Goal: Book appointment/travel/reservation

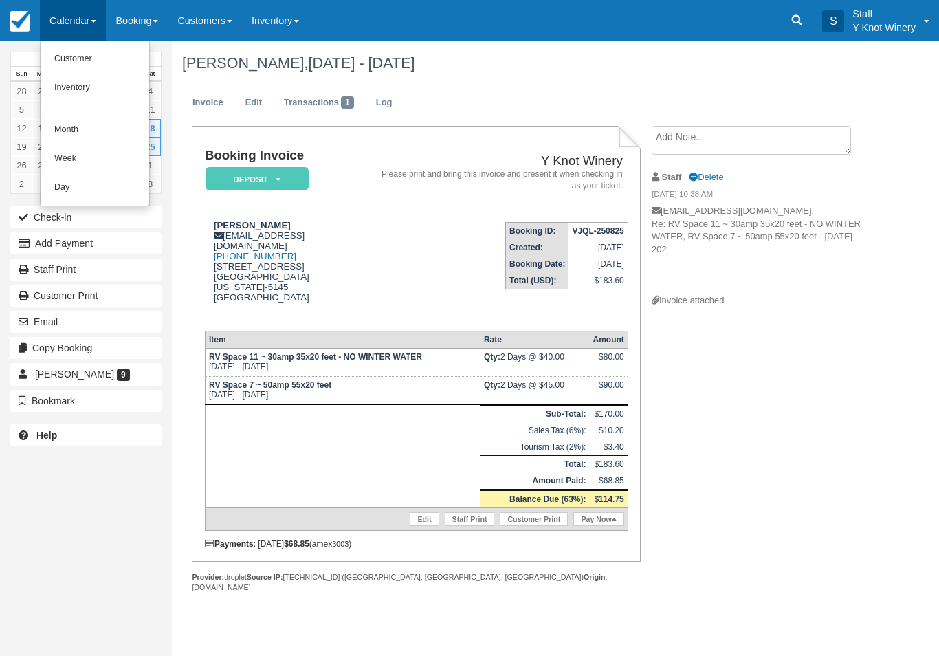
click at [100, 55] on link "Customer" at bounding box center [95, 59] width 109 height 29
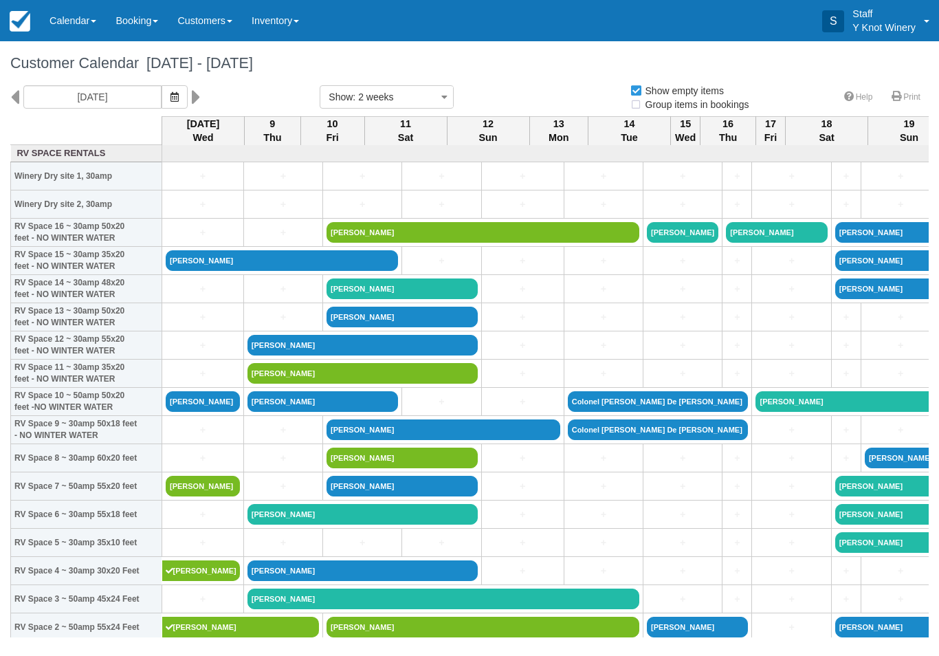
select select
click at [171, 97] on icon "button" at bounding box center [175, 97] width 8 height 10
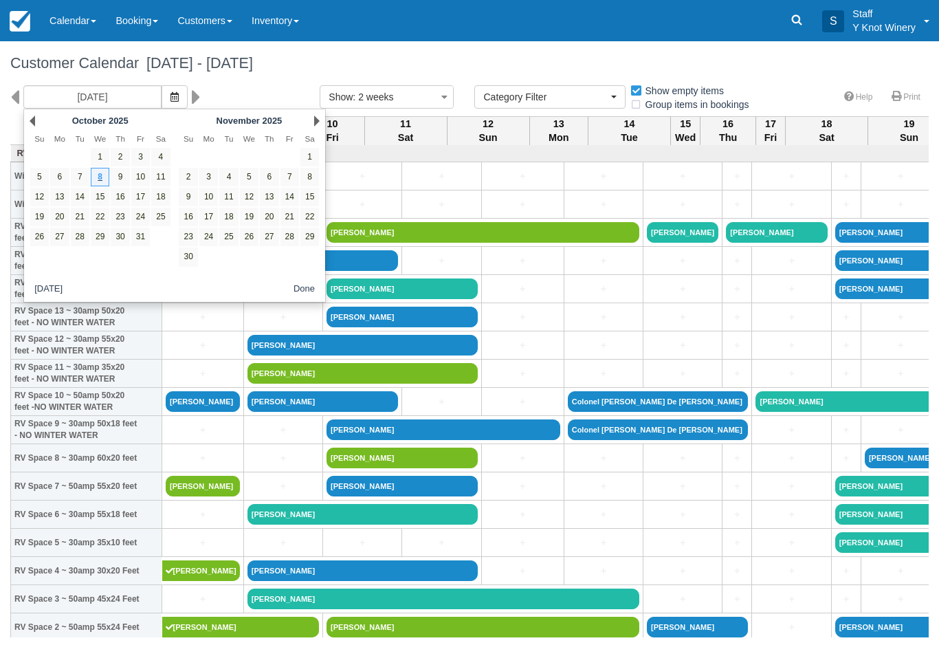
click at [139, 220] on link "24" at bounding box center [140, 217] width 19 height 19
type input "10/24/25"
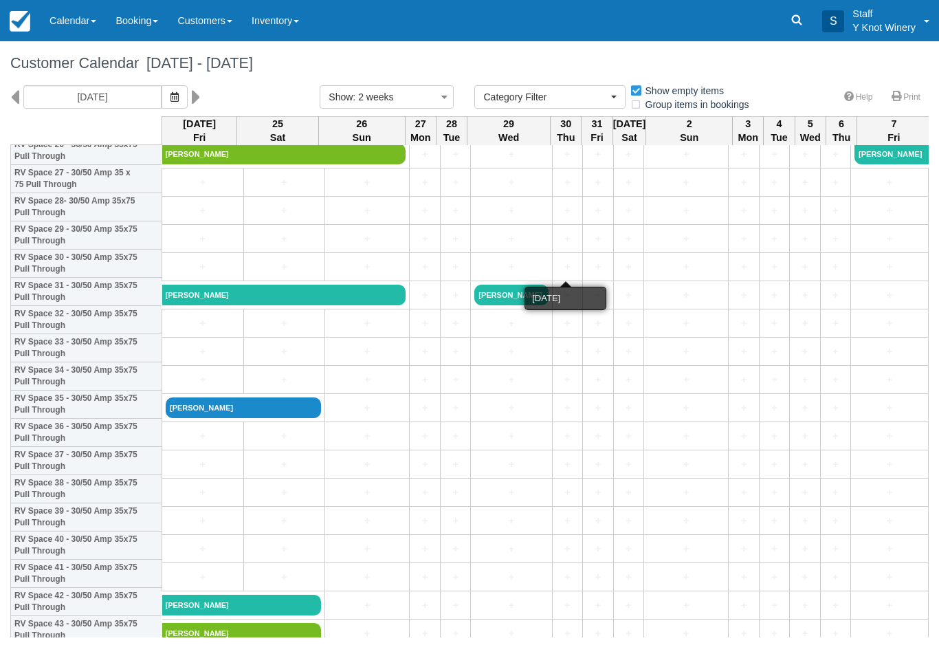
scroll to position [792, 0]
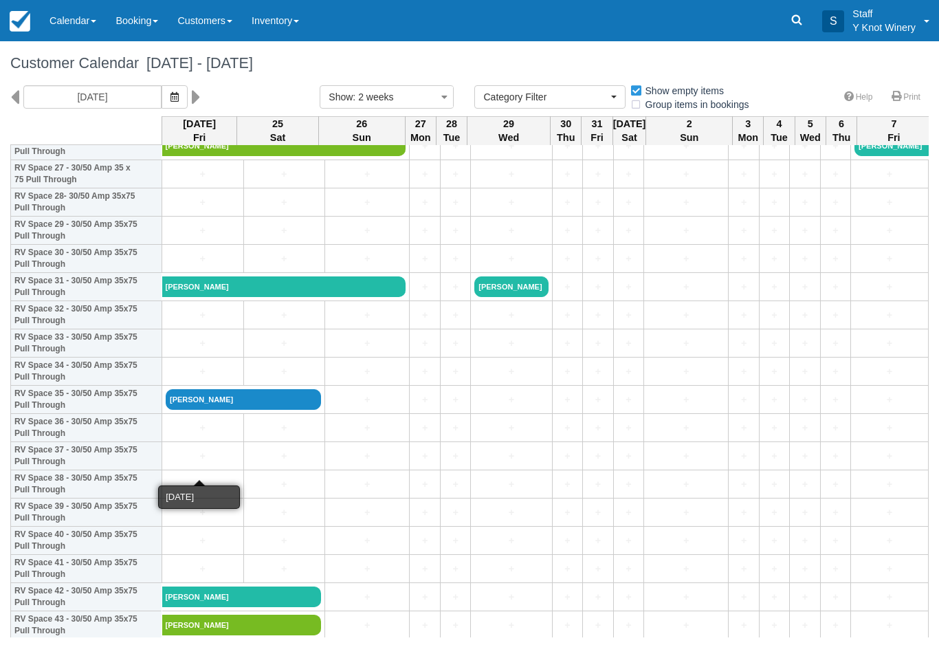
click at [199, 464] on link "+" at bounding box center [203, 456] width 74 height 14
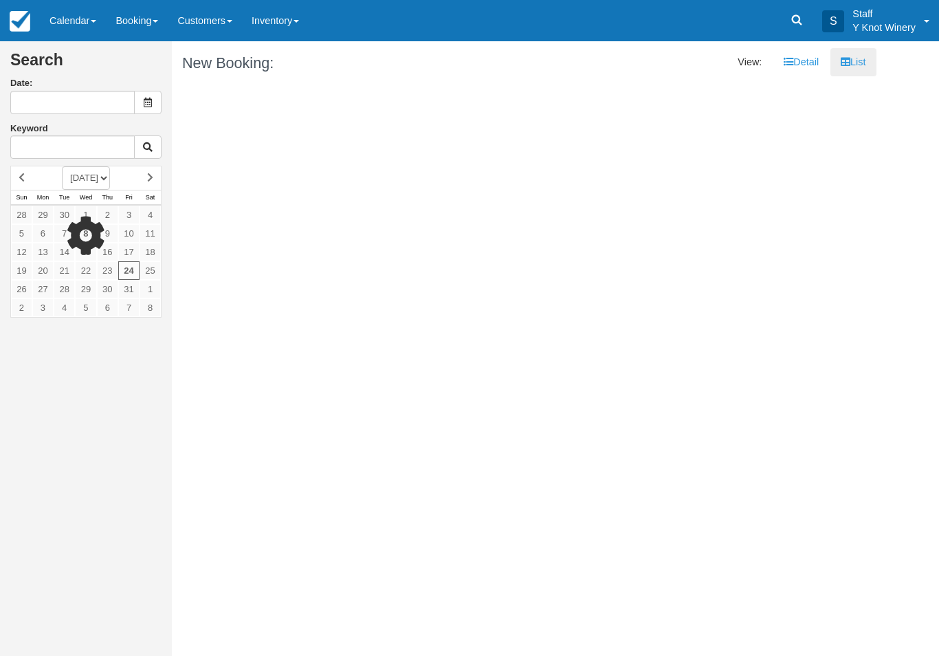
click at [82, 19] on link "Calendar" at bounding box center [73, 20] width 66 height 41
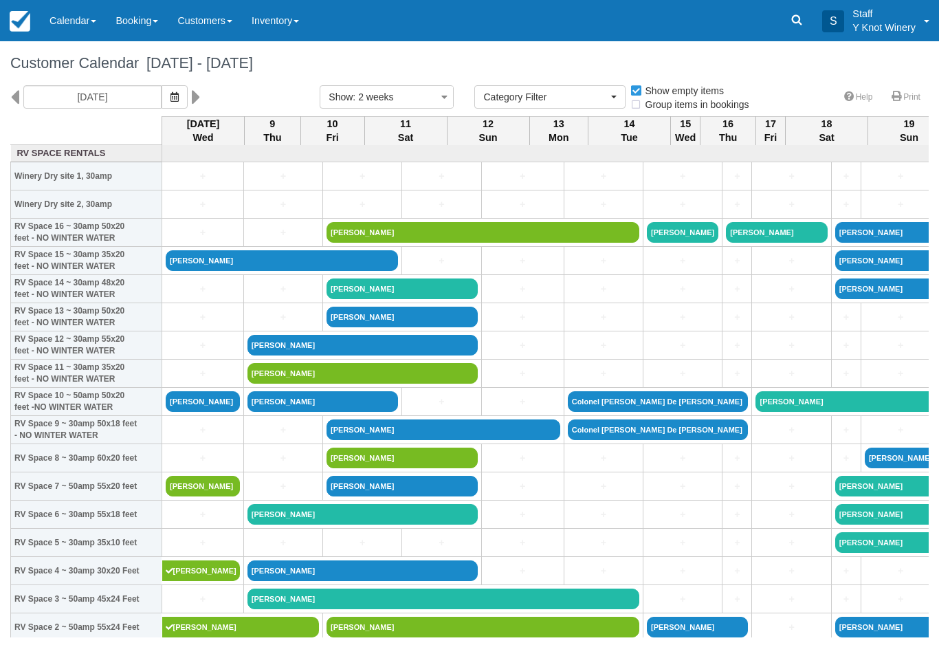
select select
click at [171, 101] on icon "button" at bounding box center [175, 97] width 8 height 10
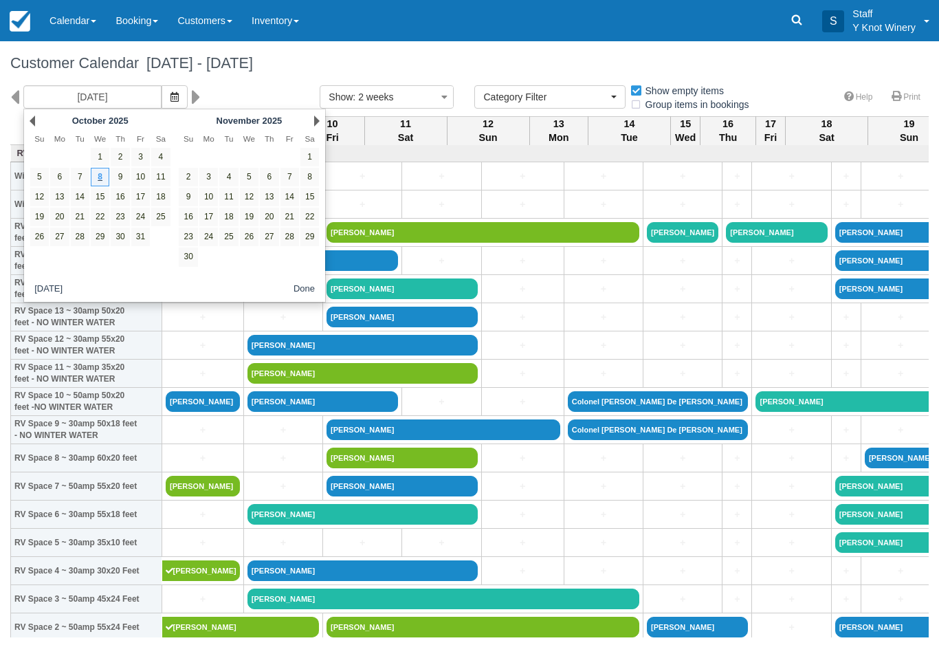
click at [135, 218] on link "24" at bounding box center [140, 217] width 19 height 19
type input "[DATE]"
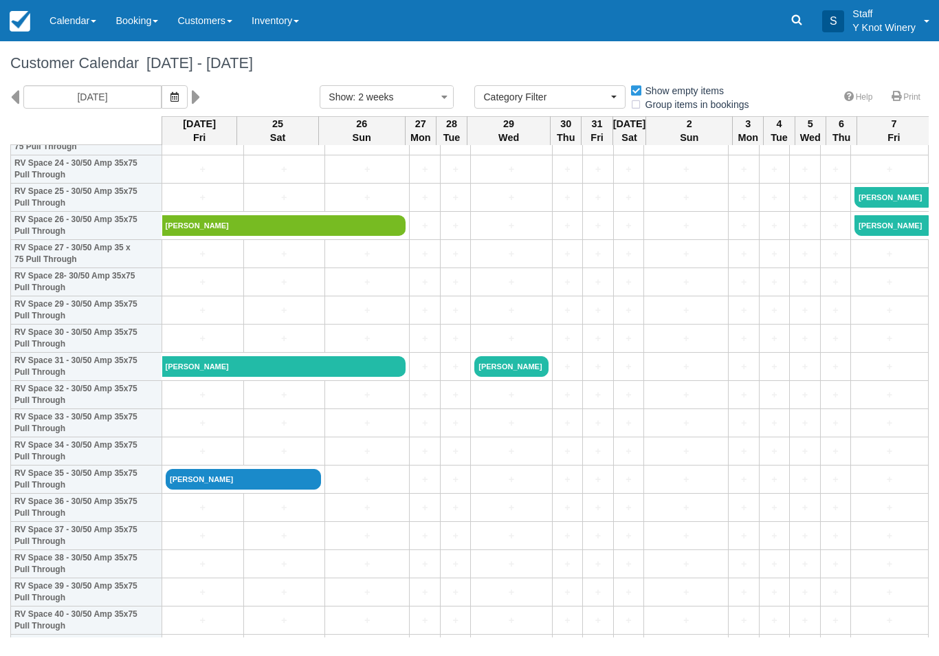
scroll to position [710, 0]
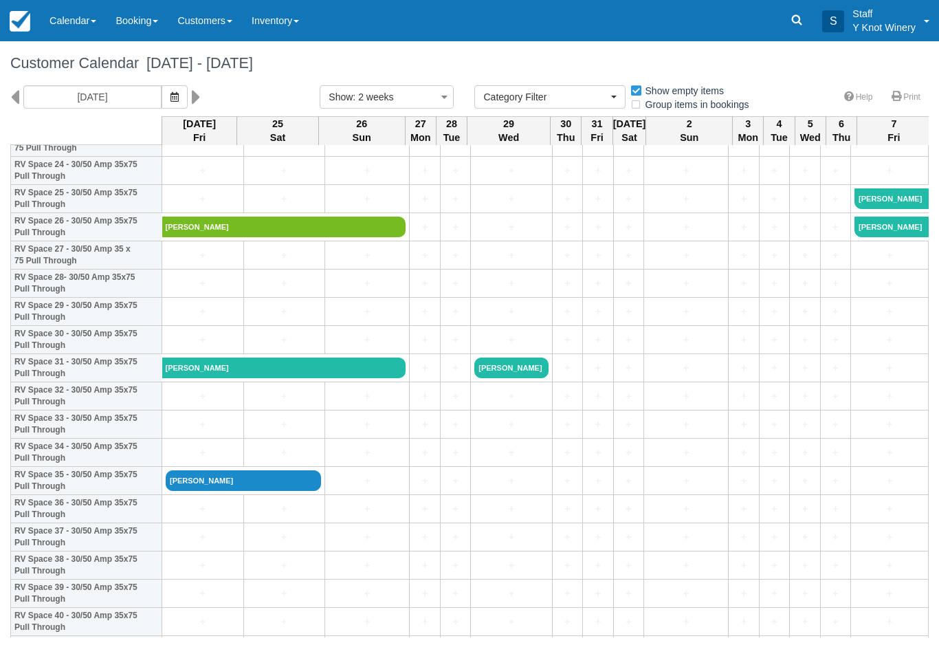
click at [183, 432] on link "+" at bounding box center [203, 424] width 74 height 14
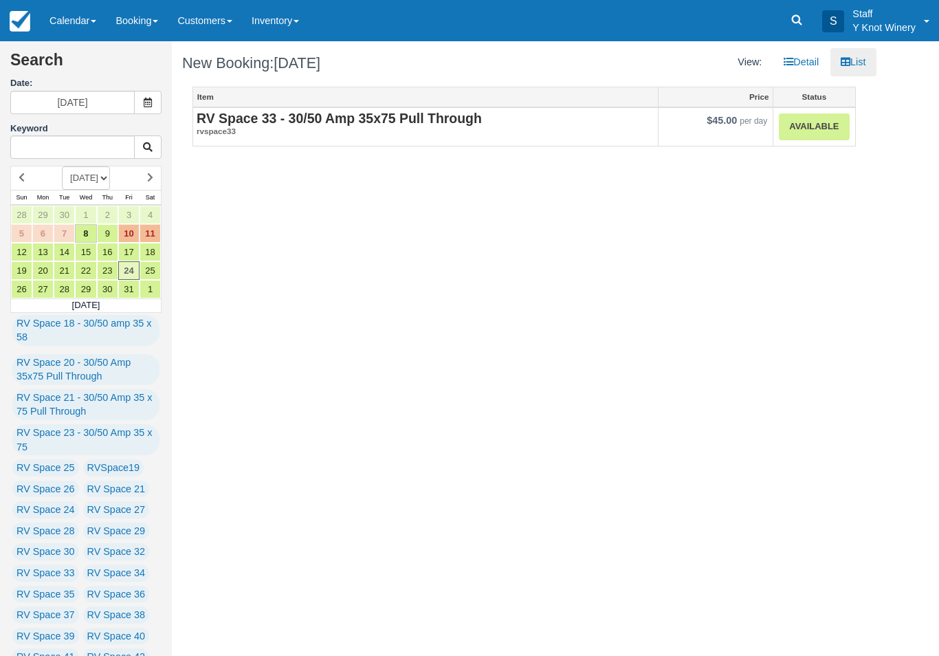
click at [809, 127] on link "Available" at bounding box center [814, 126] width 70 height 27
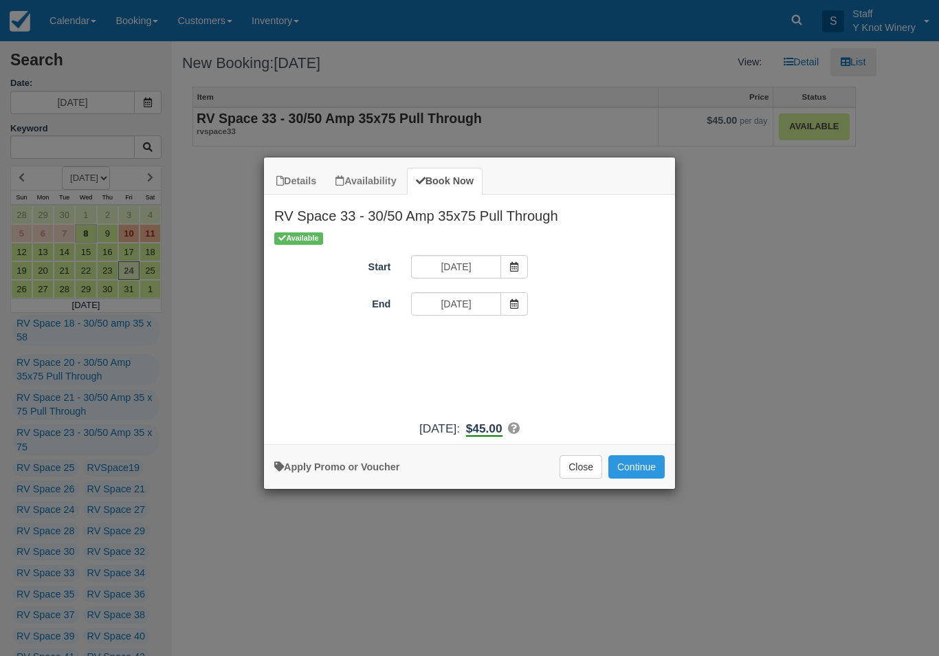
click at [512, 296] on span "Item Modal" at bounding box center [515, 303] width 28 height 23
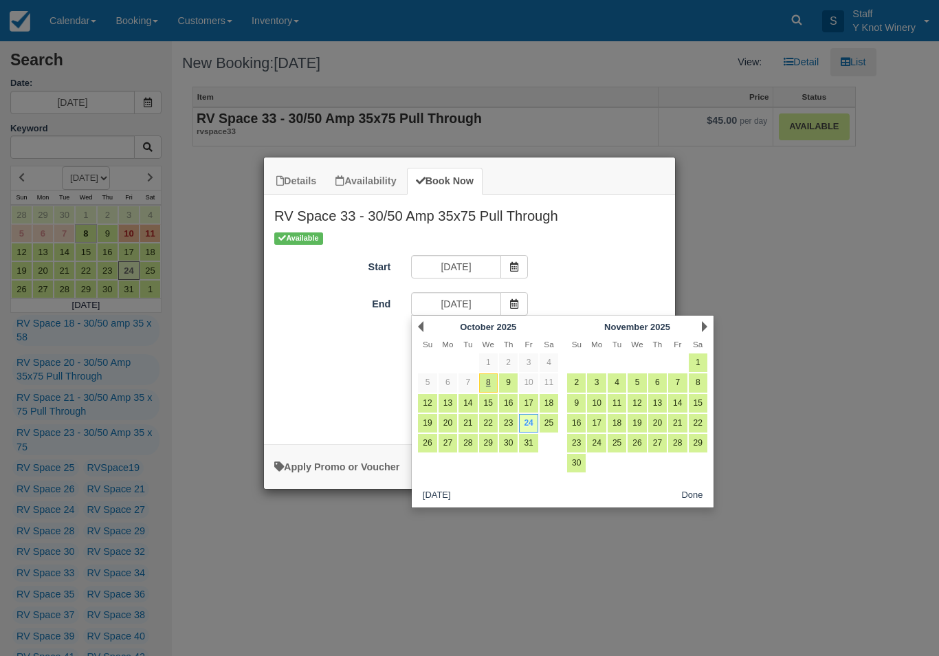
click at [551, 424] on link "25" at bounding box center [549, 423] width 19 height 19
type input "10/25/25"
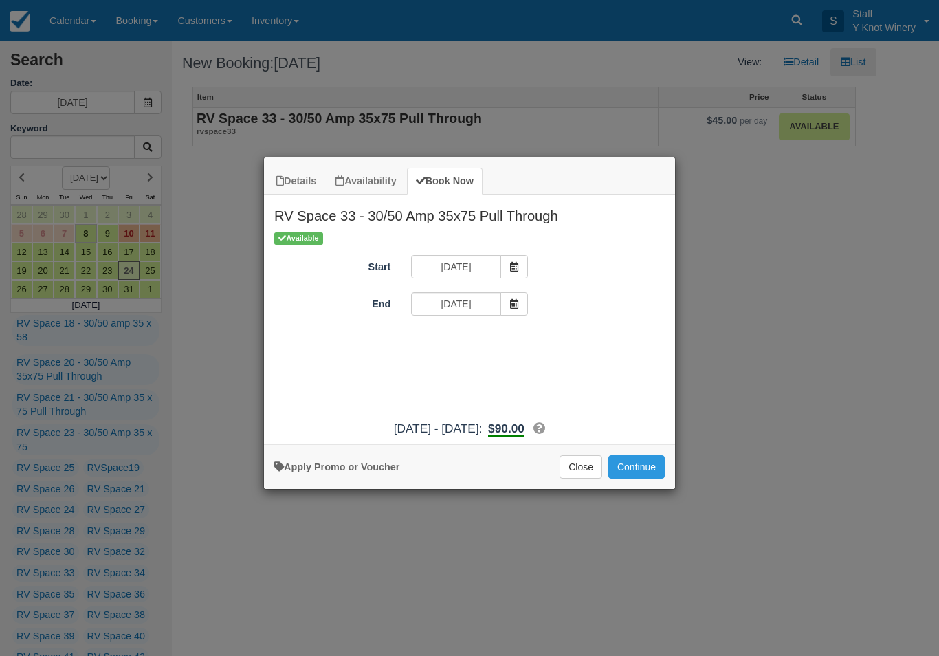
click at [646, 477] on button "Continue" at bounding box center [637, 466] width 56 height 23
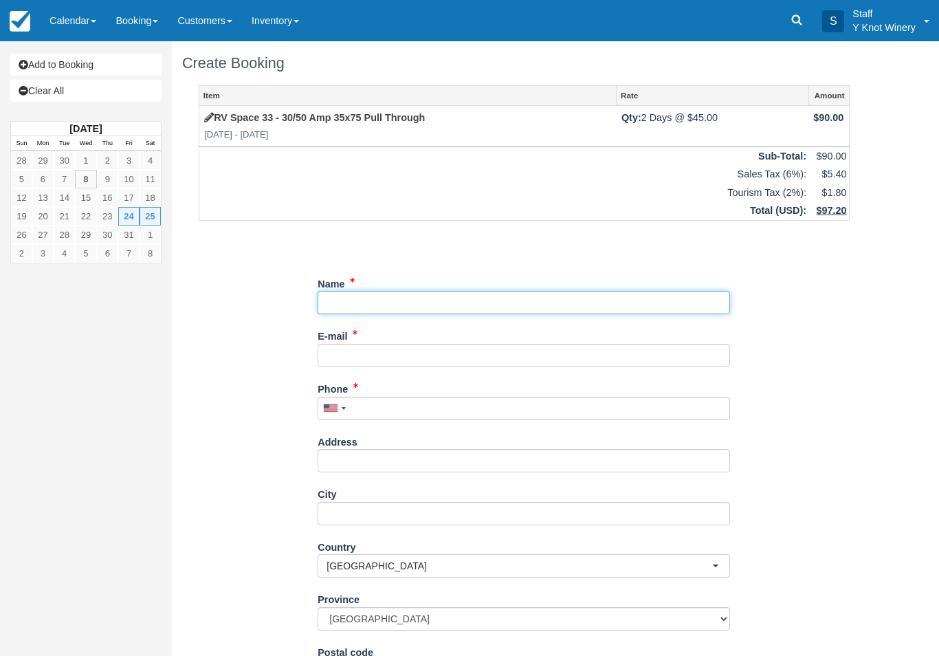
click at [367, 305] on input "Name" at bounding box center [524, 302] width 413 height 23
type input "[PERSON_NAME]"
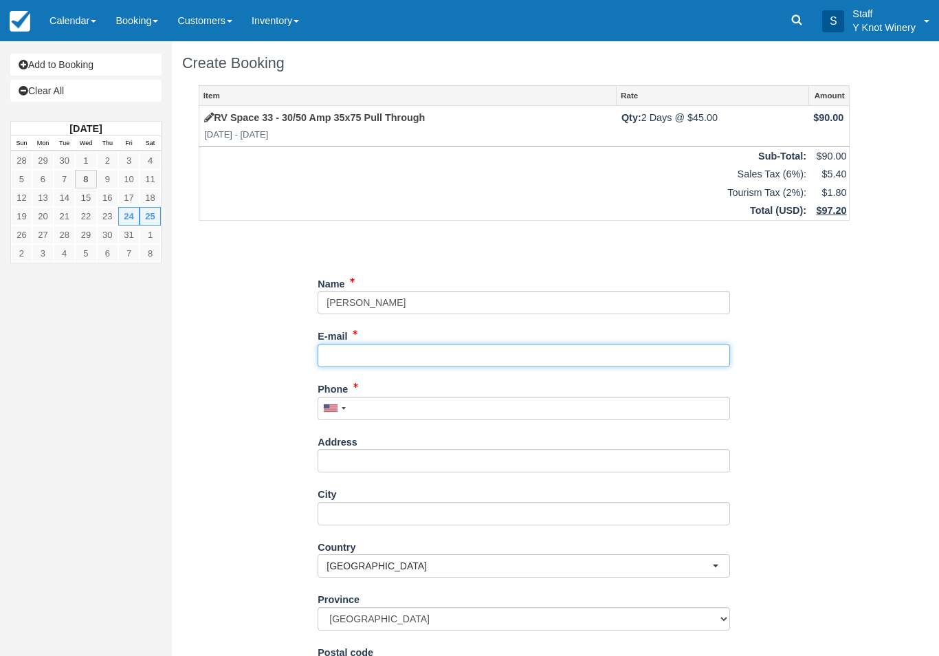
click at [387, 344] on input "E-mail" at bounding box center [524, 355] width 413 height 23
type input "[EMAIL_ADDRESS][DOMAIN_NAME]"
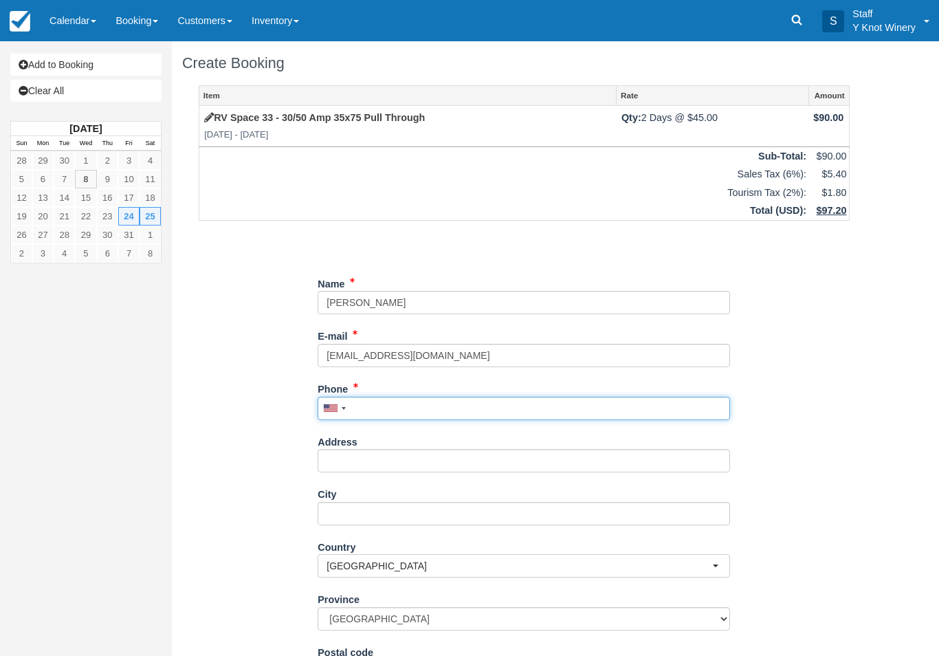
click at [370, 402] on input "Phone" at bounding box center [524, 408] width 413 height 23
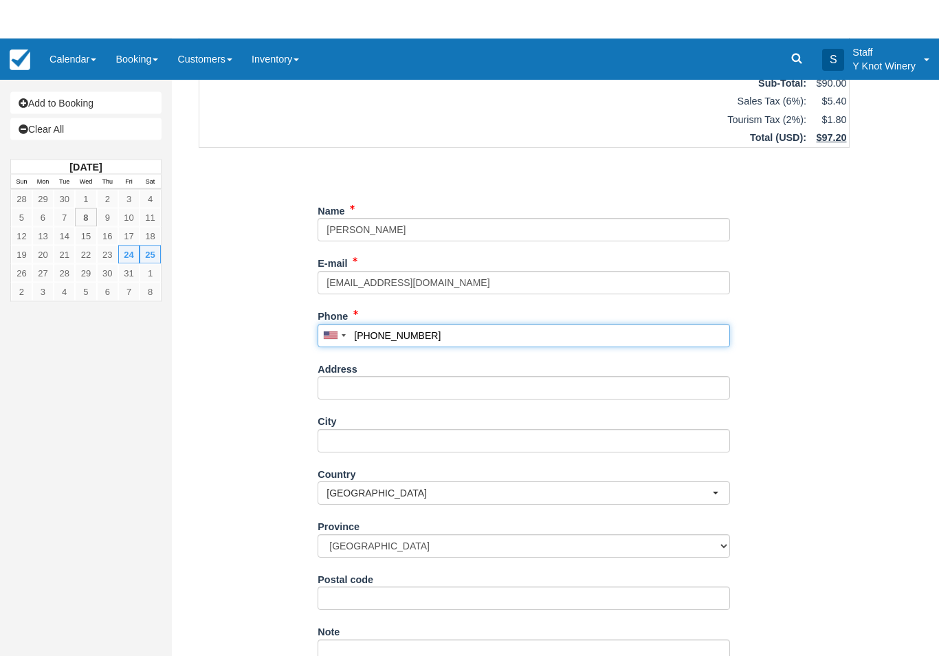
scroll to position [72, 0]
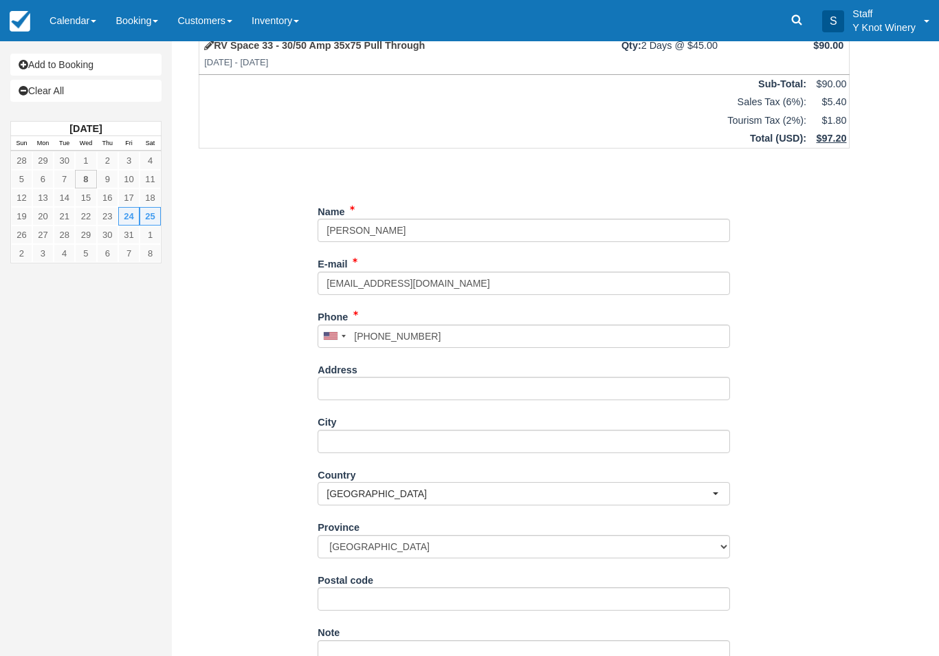
type input "[PHONE_NUMBER]"
